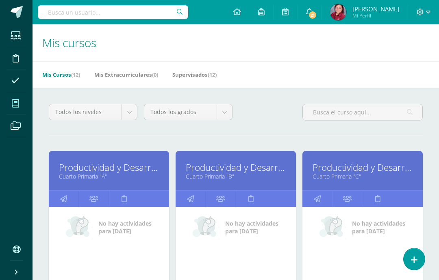
click at [413, 256] on icon at bounding box center [414, 260] width 7 height 9
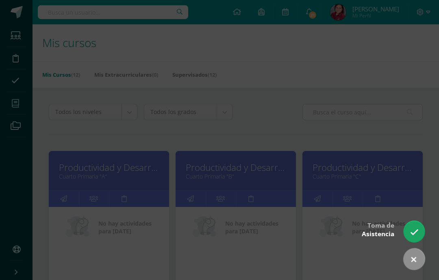
click at [411, 106] on div at bounding box center [219, 140] width 439 height 280
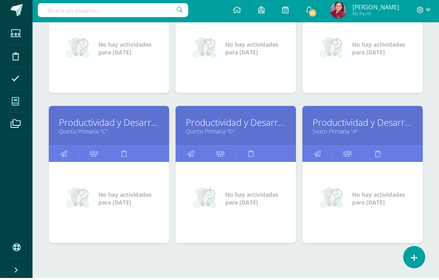
scroll to position [376, 0]
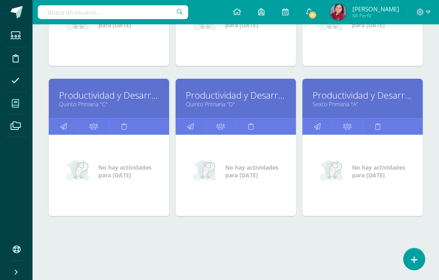
click at [369, 94] on link "Productividad y Desarrollo" at bounding box center [363, 95] width 100 height 13
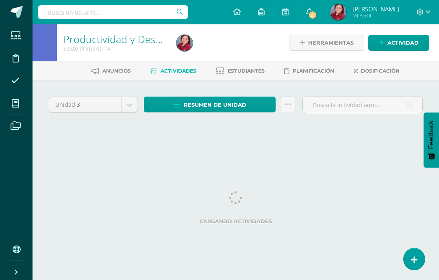
click at [403, 41] on span "Actividad" at bounding box center [402, 42] width 31 height 15
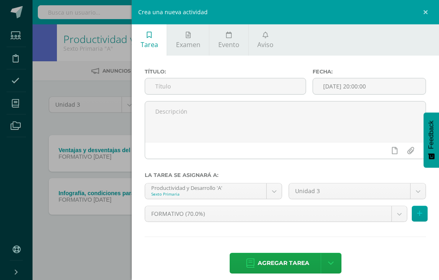
click at [159, 86] on input "text" at bounding box center [225, 86] width 161 height 16
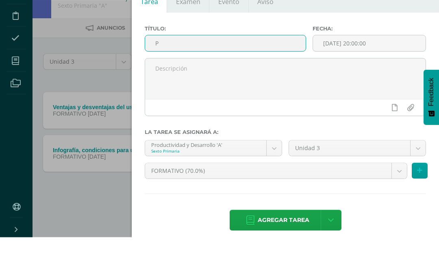
scroll to position [0, 6]
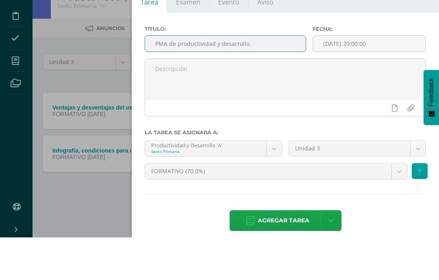
type input "PMA de productividad y desarrollo"
click at [160, 102] on textarea at bounding box center [285, 122] width 280 height 41
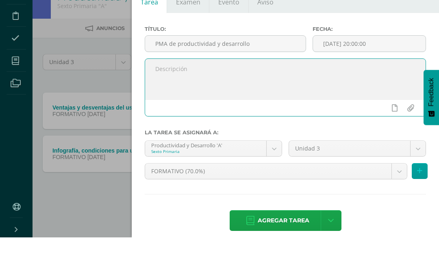
scroll to position [0, 20]
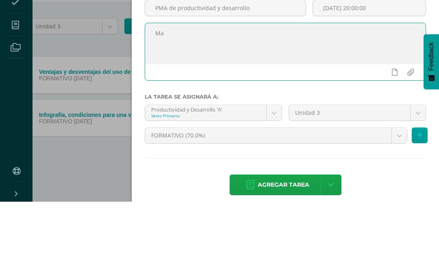
type textarea "M"
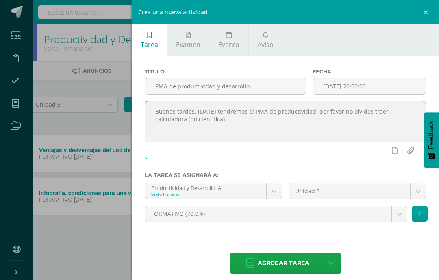
type textarea "Buenas tardes, [DATE] tendremos el PMA de productividad, por favor no olvides t…"
click at [270, 39] on link "Aviso" at bounding box center [266, 39] width 34 height 31
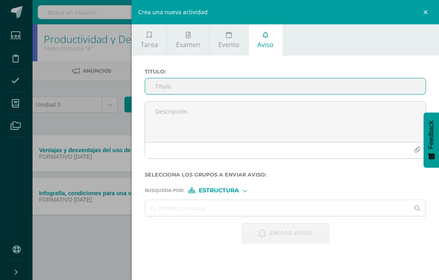
click at [239, 85] on input "Titulo :" at bounding box center [285, 86] width 280 height 16
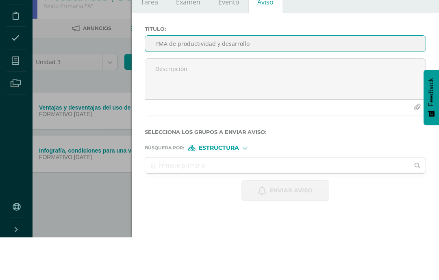
type input "PMA de productividad y desarrollo"
click at [270, 102] on textarea at bounding box center [285, 122] width 280 height 41
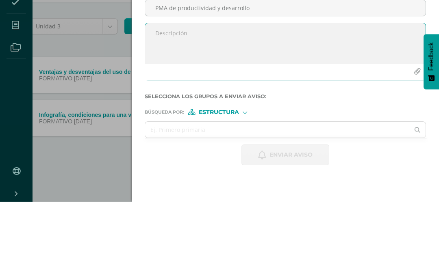
paste textarea "Buenas tardes, [DATE] tendremos el PMA de productividad, por favor no olvides t…"
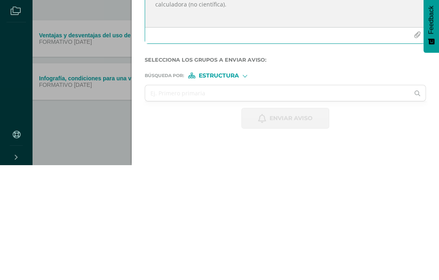
type textarea "Buenas tardes, [DATE] tendremos el PMA de productividad, por favor no olvides t…"
click at [214, 189] on span "Estructura" at bounding box center [219, 191] width 40 height 4
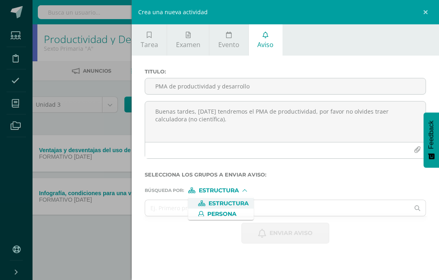
click at [239, 202] on span "Estructura" at bounding box center [229, 204] width 40 height 4
click at [287, 208] on input "text" at bounding box center [277, 208] width 264 height 16
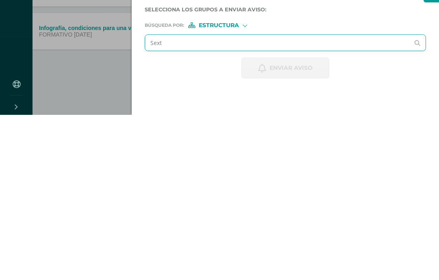
type input "Sexto"
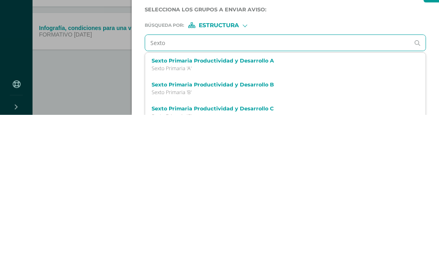
click at [268, 223] on label "Sexto Primaria Productividad y Desarrollo A" at bounding box center [280, 226] width 256 height 6
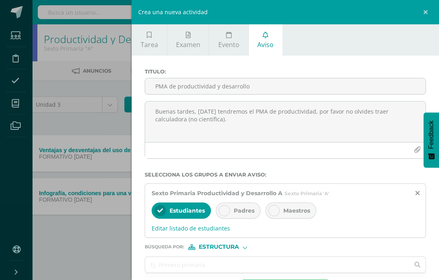
click at [225, 213] on icon at bounding box center [225, 211] width 6 height 6
click at [236, 266] on input "text" at bounding box center [277, 265] width 264 height 16
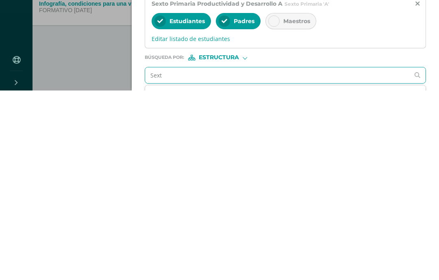
type input "Sexto"
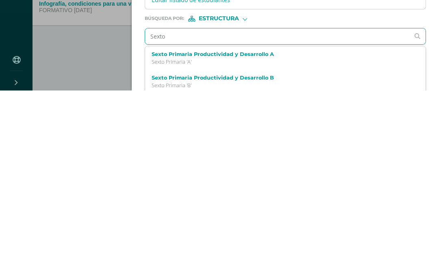
scroll to position [38, 0]
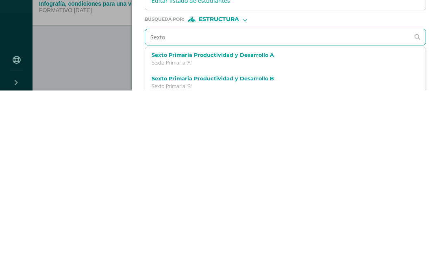
click at [255, 265] on label "Sexto Primaria Productividad y Desarrollo B" at bounding box center [280, 268] width 256 height 6
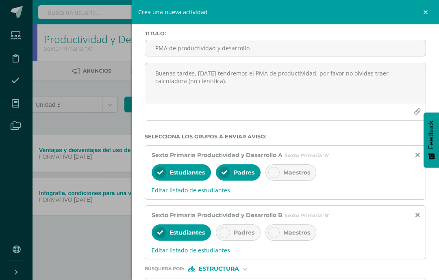
click at [225, 236] on icon at bounding box center [225, 233] width 6 height 6
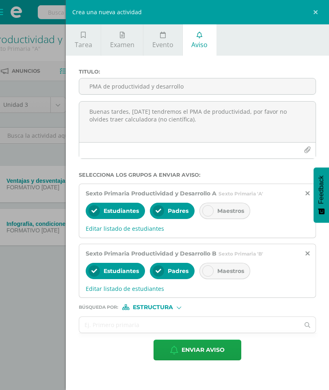
scroll to position [0, 0]
click at [213, 280] on span "Enviar aviso" at bounding box center [203, 350] width 43 height 20
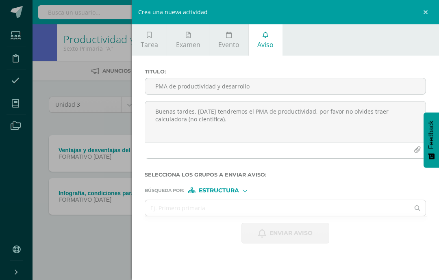
click at [200, 84] on input "PMA de productividad y desarrollo" at bounding box center [285, 86] width 280 height 16
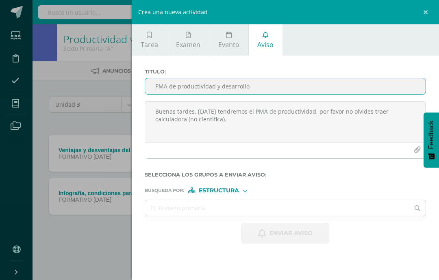
scroll to position [0, 20]
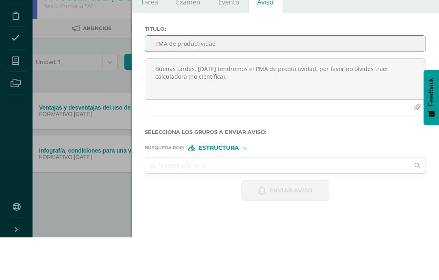
type input "PMA de productividad"
click at [232, 102] on textarea "Buenas tardes, [DATE] tendremos el PMA de productividad, por favor no olvides t…" at bounding box center [285, 122] width 280 height 41
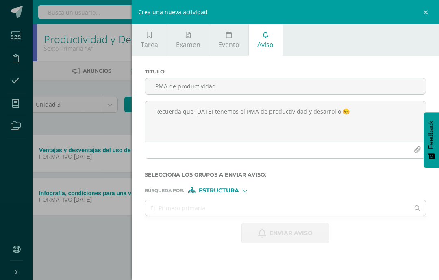
type textarea "Recuerda que [DATE] tenemos el PMA de productividad y desarrollo ☺️"
click at [226, 209] on input "text" at bounding box center [277, 208] width 264 height 16
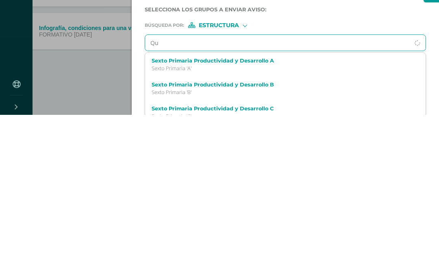
type input "Qui"
click at [275, 242] on div "Quinto Primaria Productividad y Desarrollo B Quinto Primaria 'B'" at bounding box center [285, 254] width 280 height 24
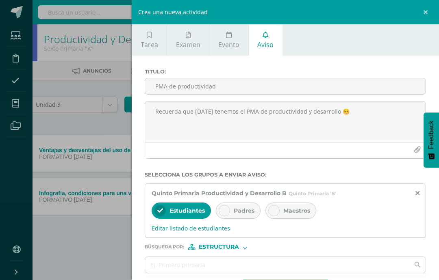
click at [230, 215] on div at bounding box center [224, 210] width 11 height 11
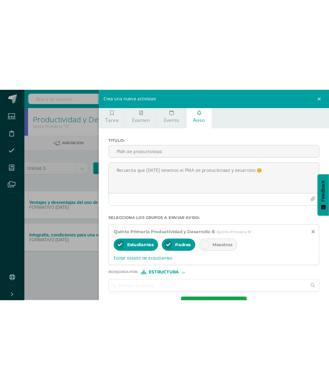
scroll to position [4, 0]
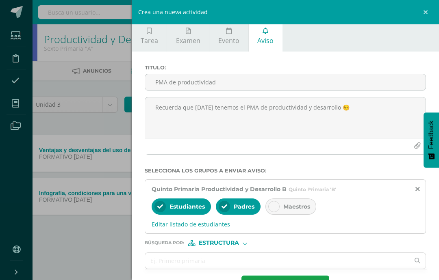
click at [310, 278] on form "Titulo : PMA de productividad Recuerda que [DATE] tenemos el PMA de productivid…" at bounding box center [285, 181] width 281 height 232
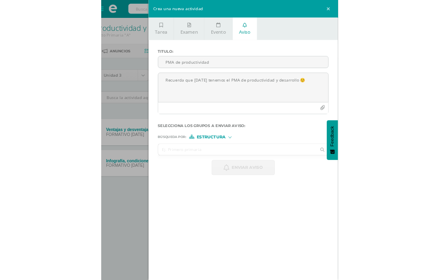
scroll to position [0, 0]
